Goal: Task Accomplishment & Management: Use online tool/utility

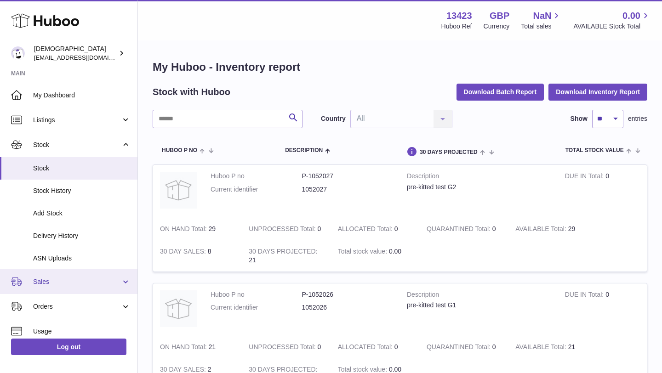
click at [48, 283] on span "Sales" at bounding box center [77, 282] width 88 height 9
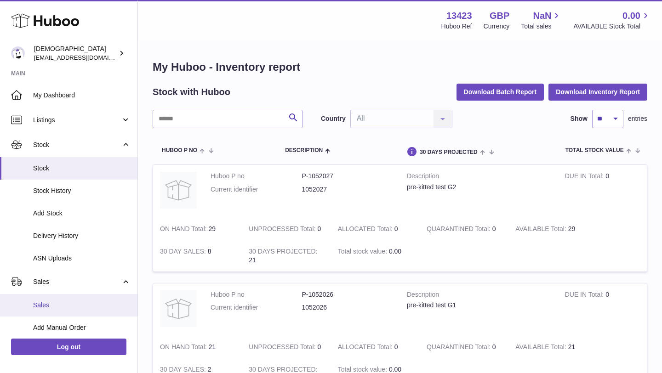
click at [48, 299] on link "Sales" at bounding box center [68, 305] width 137 height 23
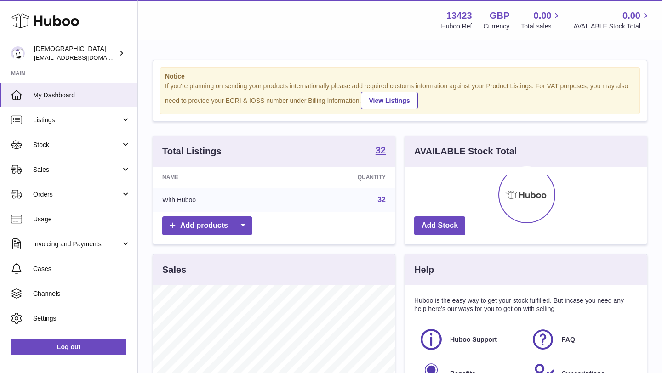
scroll to position [143, 242]
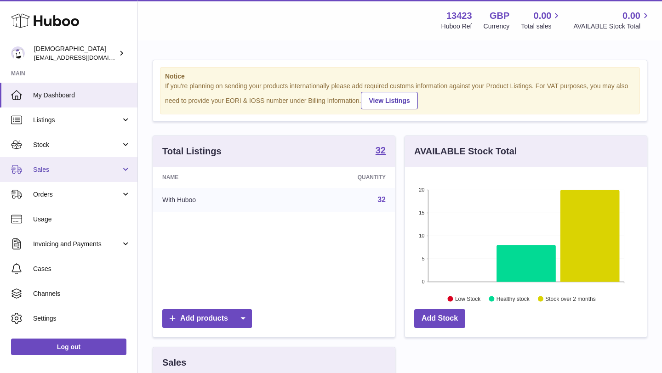
click at [80, 178] on link "Sales" at bounding box center [68, 169] width 137 height 25
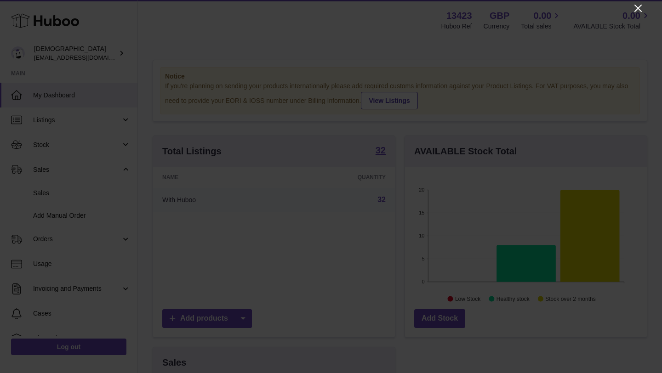
click at [638, 9] on icon "Close" at bounding box center [637, 8] width 7 height 7
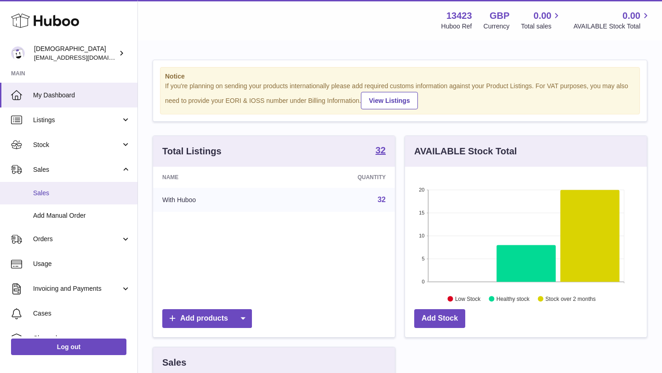
click at [46, 188] on link "Sales" at bounding box center [68, 193] width 137 height 23
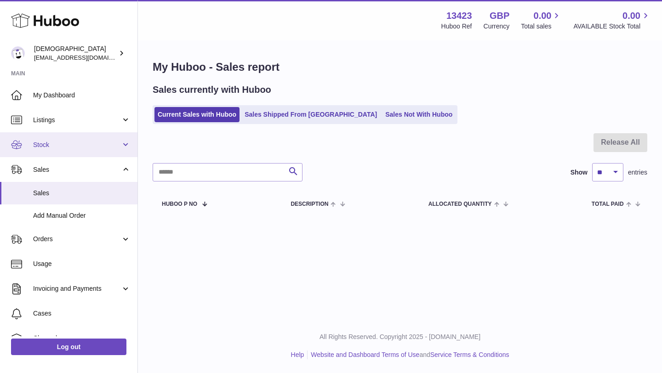
click at [91, 141] on span "Stock" at bounding box center [77, 145] width 88 height 9
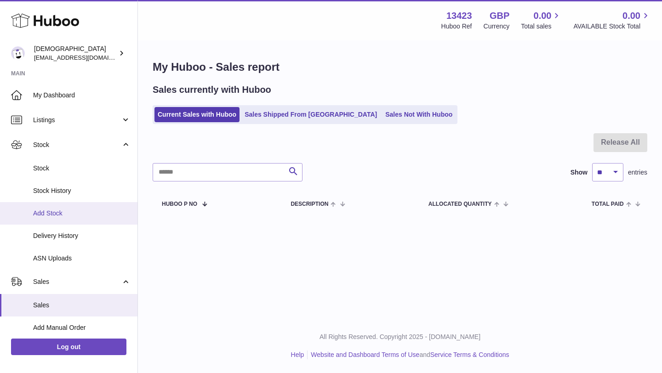
click at [88, 208] on link "Add Stock" at bounding box center [68, 213] width 137 height 23
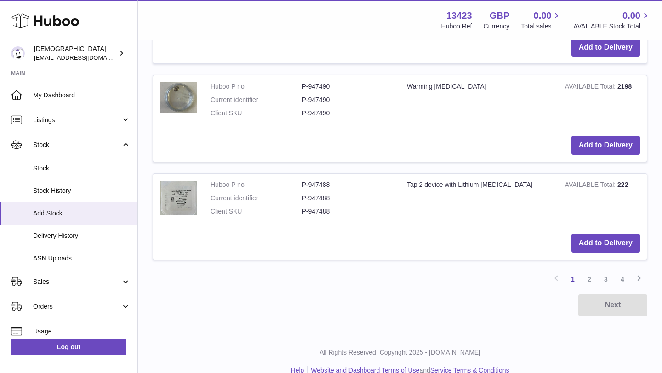
scroll to position [1087, 0]
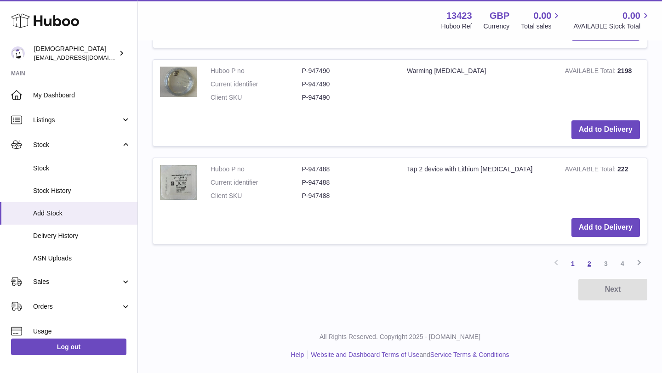
click at [591, 268] on link "2" at bounding box center [589, 264] width 17 height 17
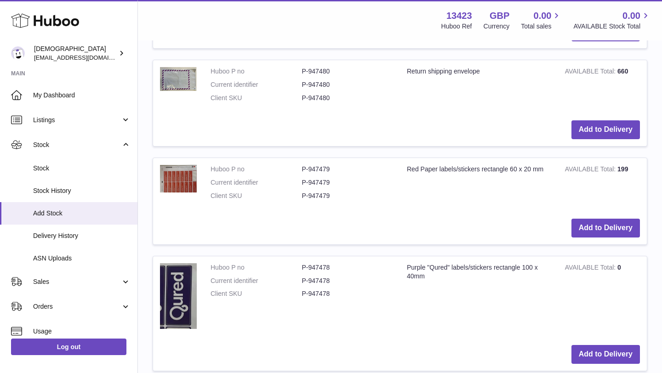
scroll to position [1071, 0]
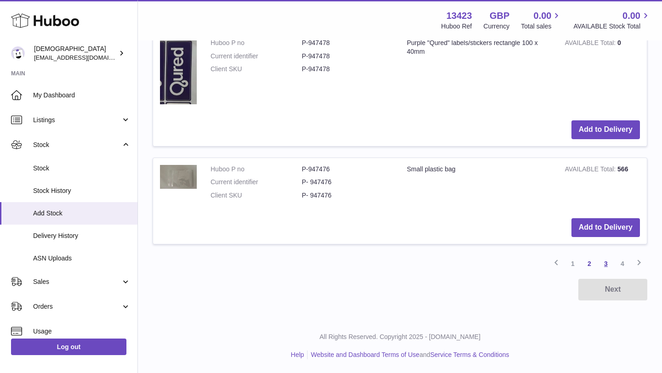
click at [610, 268] on link "3" at bounding box center [606, 264] width 17 height 17
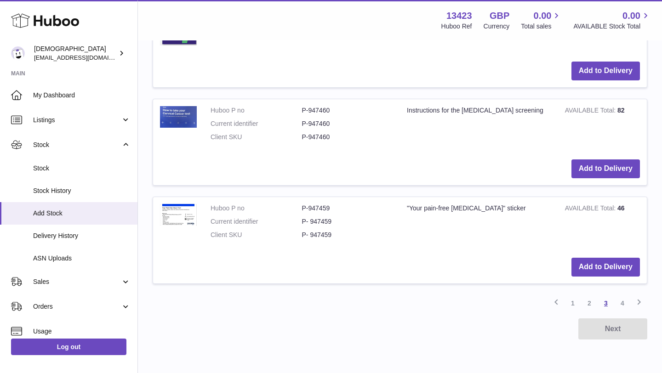
scroll to position [1138, 0]
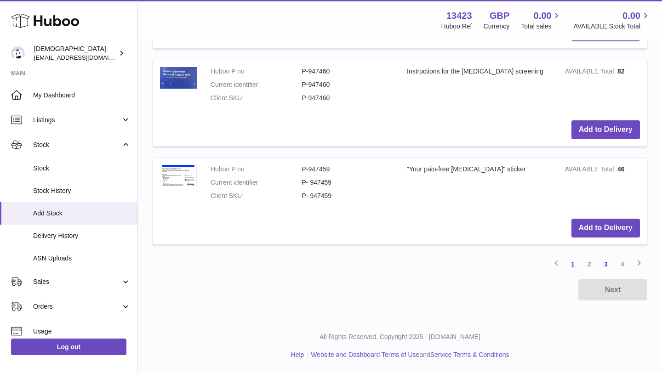
click at [572, 261] on link "1" at bounding box center [572, 264] width 17 height 17
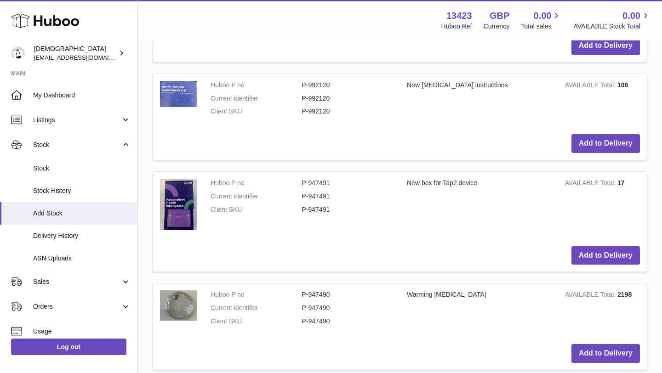
scroll to position [871, 0]
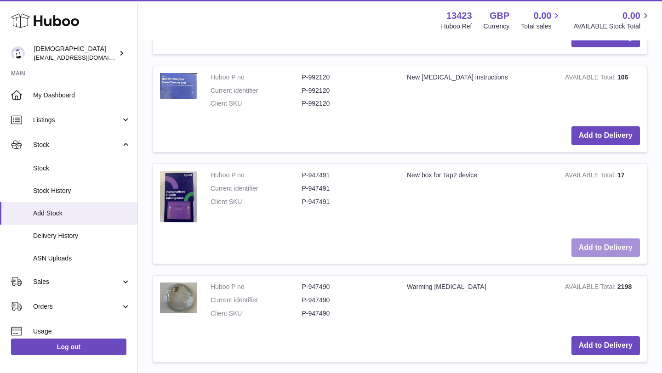
click at [576, 242] on button "Add to Delivery" at bounding box center [605, 248] width 68 height 19
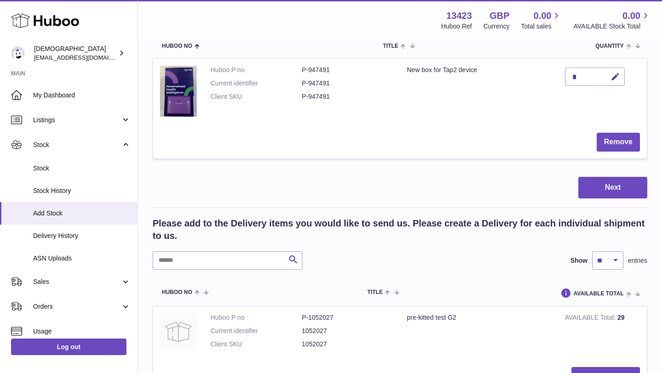
scroll to position [0, 0]
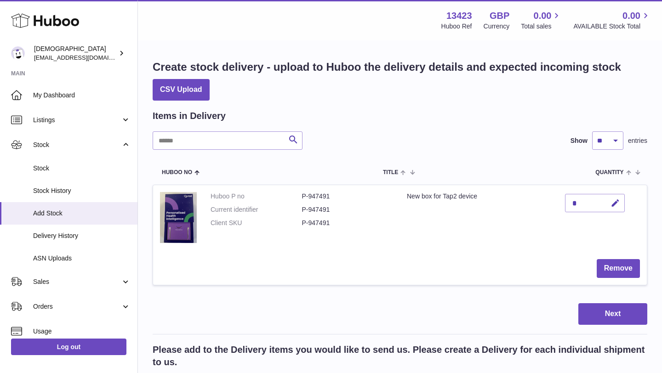
click at [591, 205] on div "*" at bounding box center [595, 203] width 60 height 18
click at [613, 202] on icon "button" at bounding box center [615, 204] width 10 height 10
click at [573, 201] on input "***" at bounding box center [595, 203] width 60 height 18
type input "***"
click at [605, 312] on button "Next" at bounding box center [612, 314] width 69 height 22
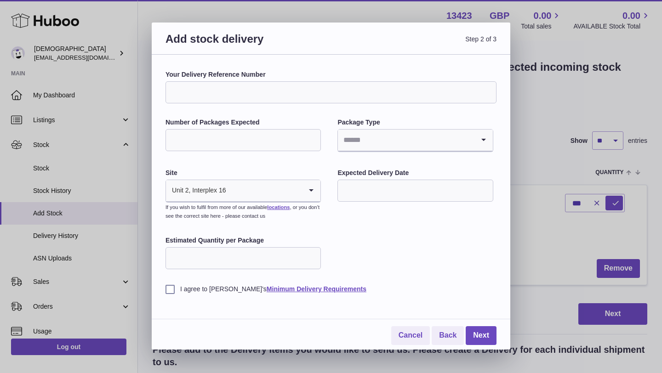
click at [291, 142] on input "Number of Packages Expected" at bounding box center [242, 140] width 155 height 22
type input "*"
click at [347, 144] on input "Search for option" at bounding box center [406, 140] width 136 height 21
click at [353, 203] on li "Boxes" at bounding box center [415, 202] width 154 height 18
click at [347, 186] on input "text" at bounding box center [414, 191] width 155 height 22
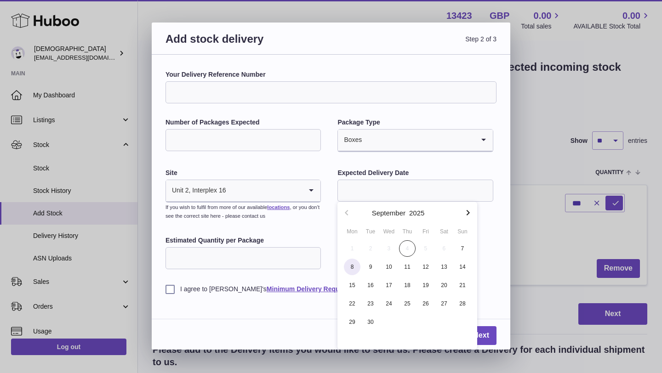
click at [356, 265] on span "8" at bounding box center [352, 267] width 17 height 17
type input "**********"
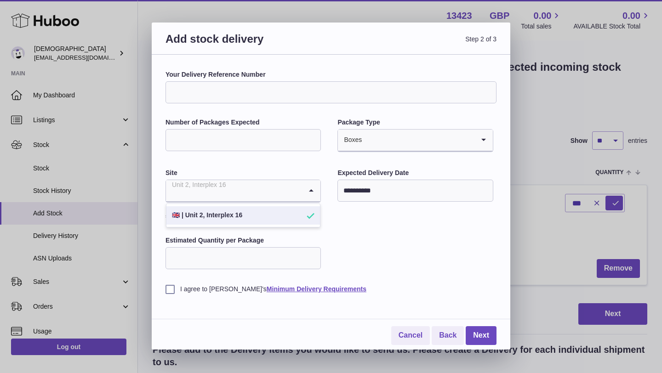
click at [286, 193] on input "Search for option" at bounding box center [234, 190] width 136 height 21
click at [277, 211] on li "🇬🇧 | Unit 2, Interplex 16" at bounding box center [243, 215] width 154 height 18
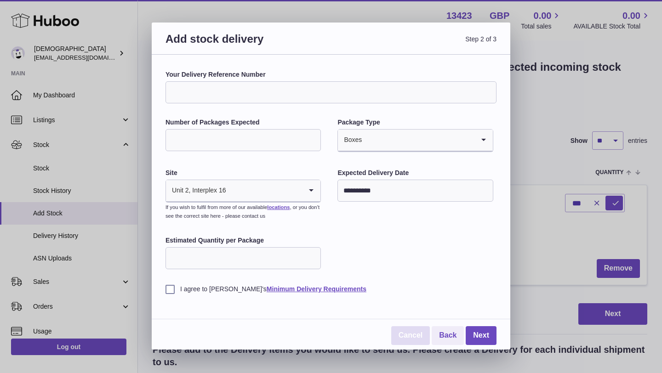
click at [405, 334] on link "Cancel" at bounding box center [410, 335] width 39 height 19
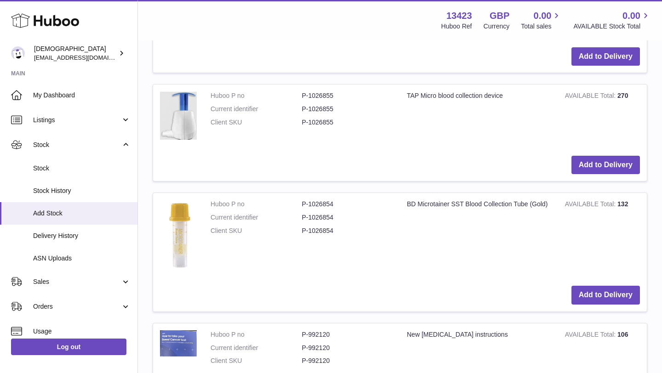
scroll to position [669, 0]
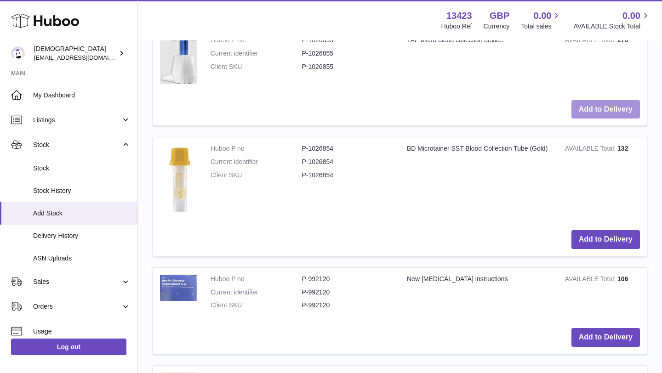
click at [580, 111] on button "Add to Delivery" at bounding box center [605, 109] width 68 height 19
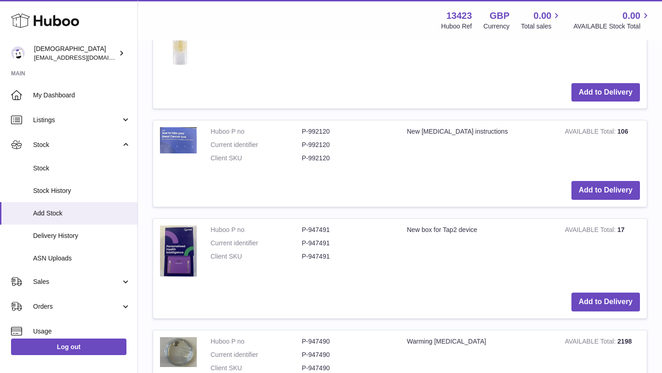
scroll to position [958, 0]
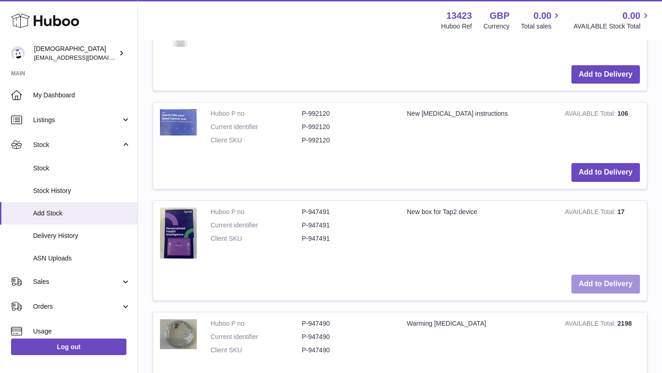
click at [608, 282] on button "Add to Delivery" at bounding box center [605, 284] width 68 height 19
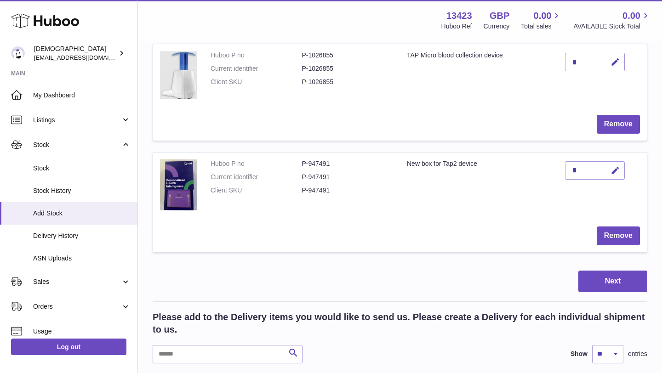
scroll to position [193, 0]
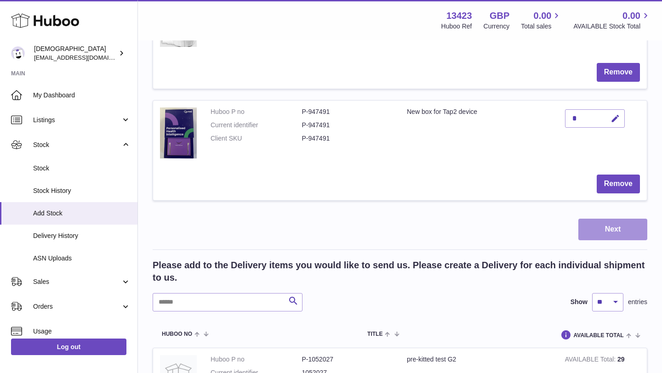
click at [594, 233] on button "Next" at bounding box center [612, 230] width 69 height 22
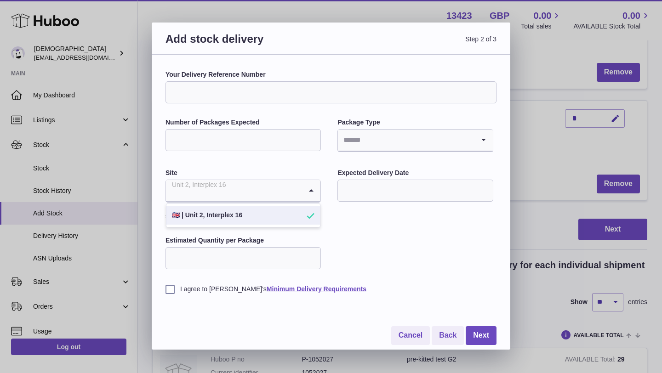
click at [247, 190] on input "Search for option" at bounding box center [234, 190] width 136 height 21
click at [313, 190] on icon "Search for option" at bounding box center [311, 190] width 18 height 21
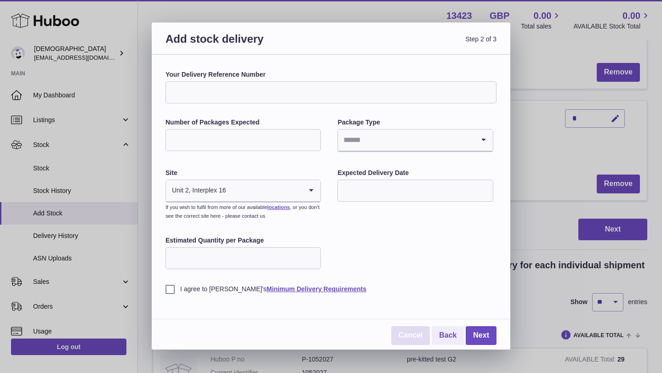
click at [405, 338] on link "Cancel" at bounding box center [410, 335] width 39 height 19
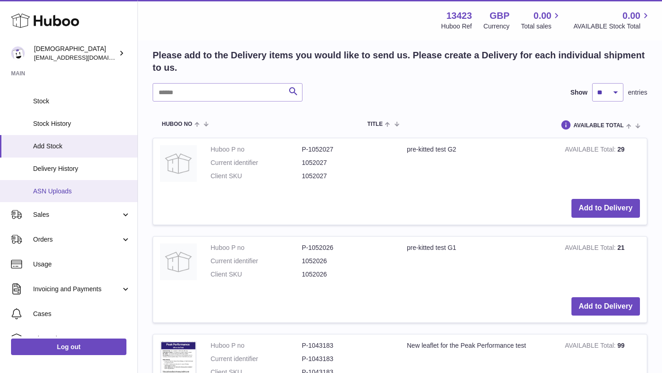
scroll to position [107, 0]
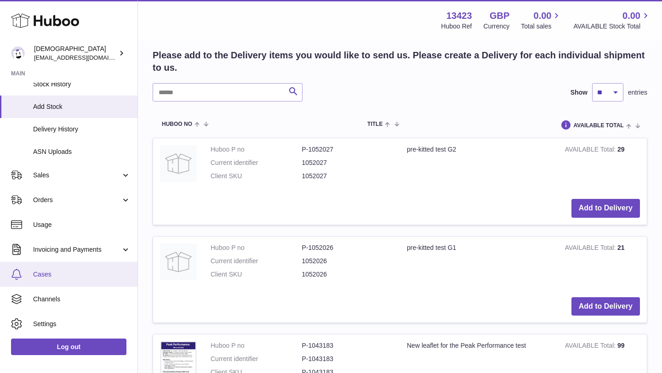
click at [87, 272] on span "Cases" at bounding box center [81, 274] width 97 height 9
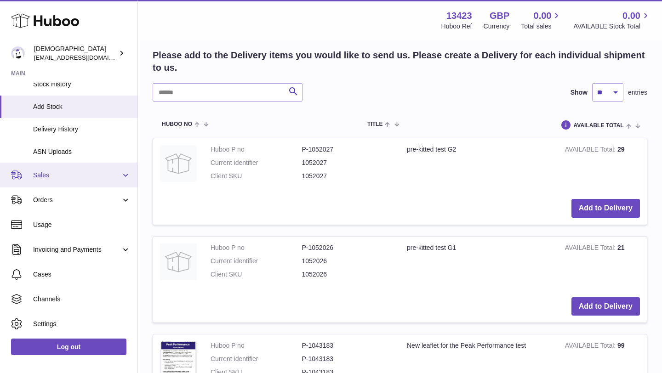
click at [54, 182] on link "Sales" at bounding box center [68, 175] width 137 height 25
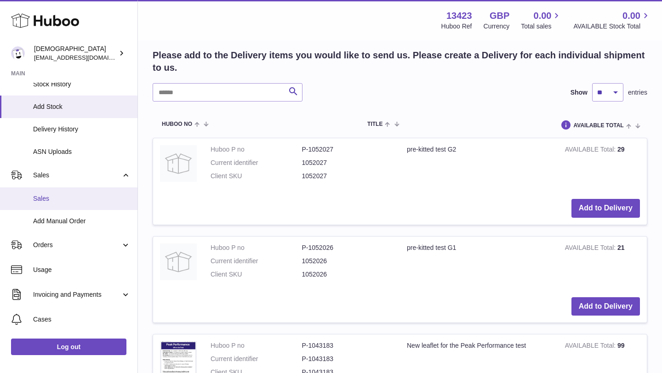
click at [55, 198] on span "Sales" at bounding box center [81, 198] width 97 height 9
